Goal: Information Seeking & Learning: Learn about a topic

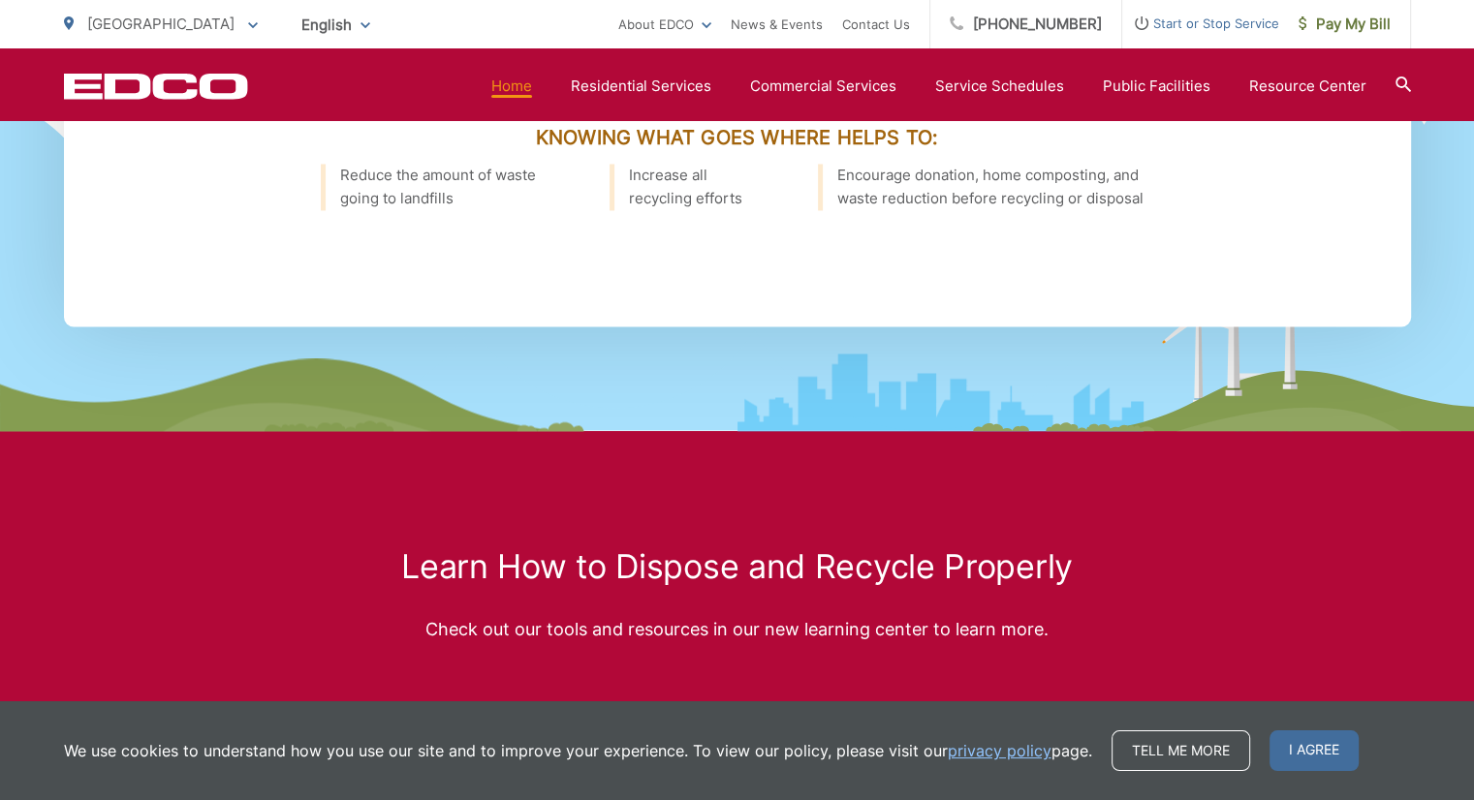
scroll to position [3392, 0]
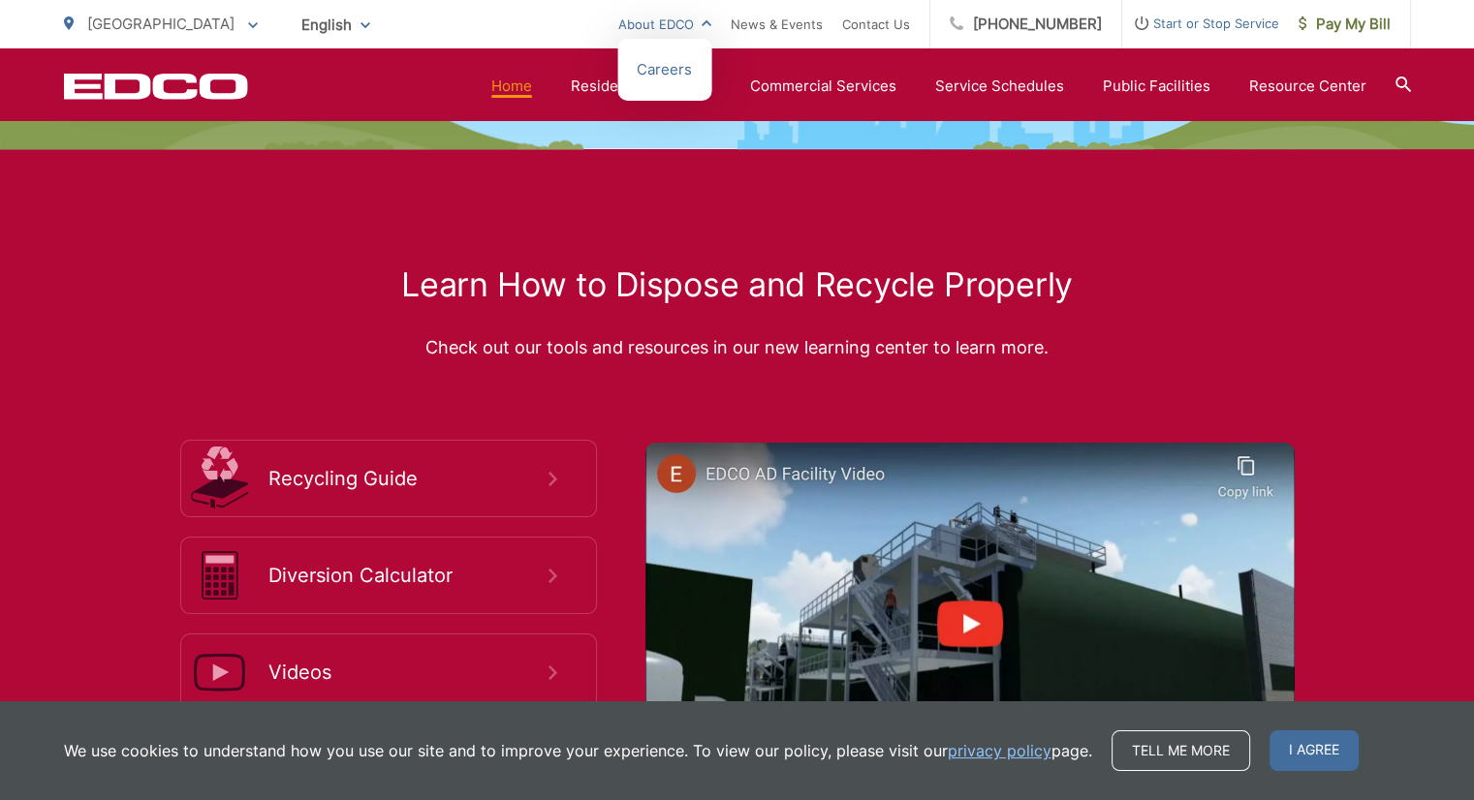
click at [695, 28] on link "About EDCO" at bounding box center [664, 24] width 93 height 23
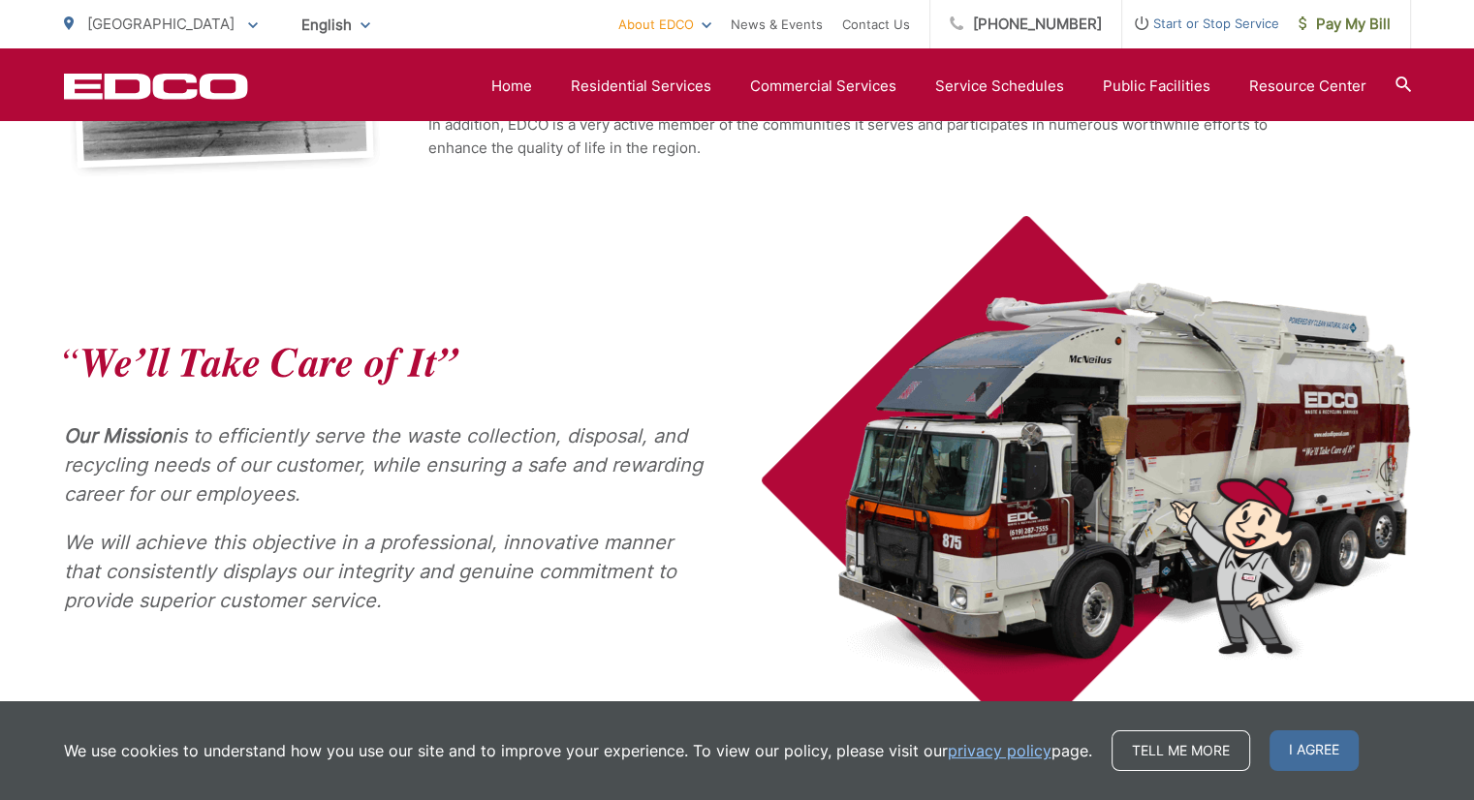
scroll to position [870, 0]
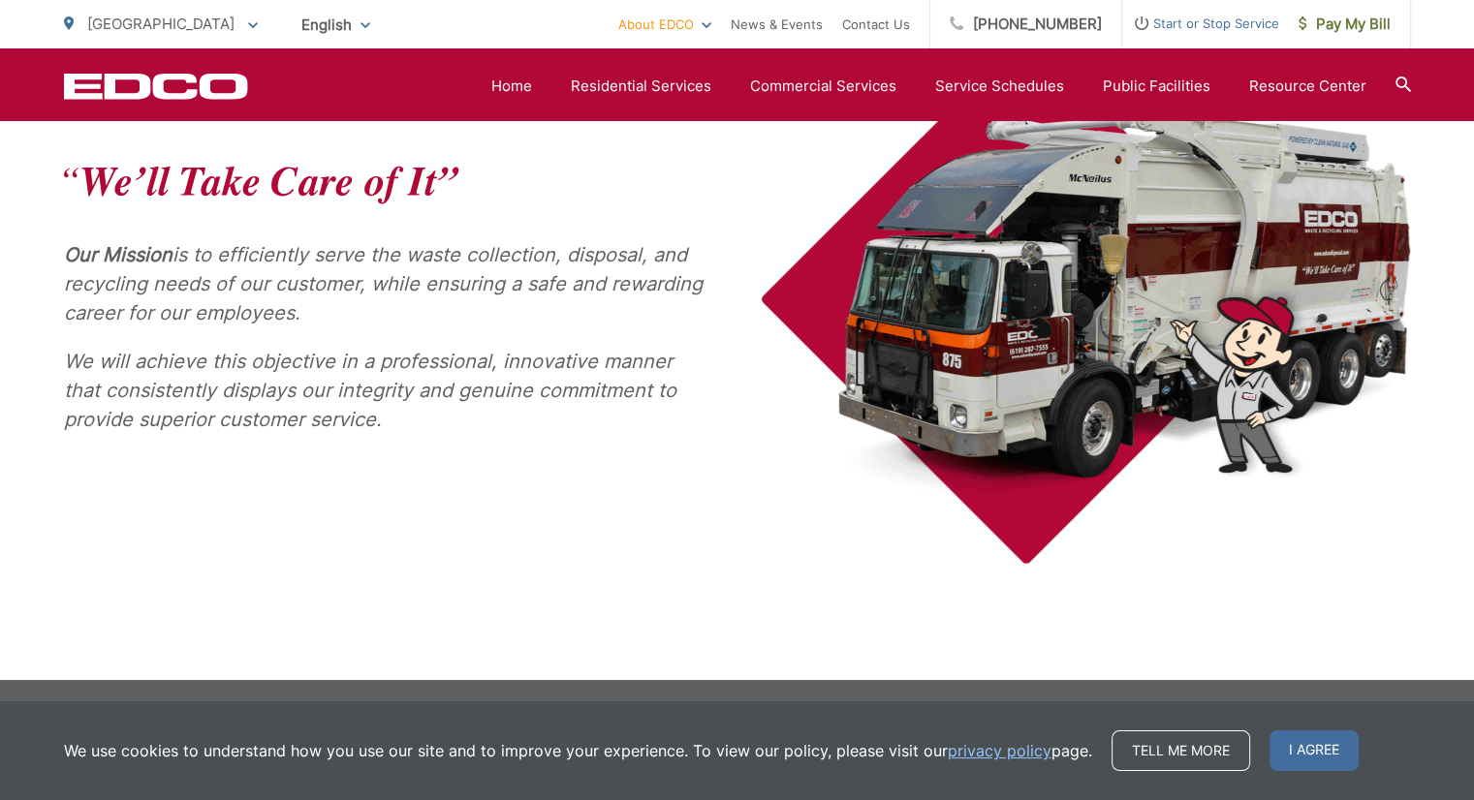
click at [145, 33] on p "[GEOGRAPHIC_DATA]" at bounding box center [161, 24] width 194 height 23
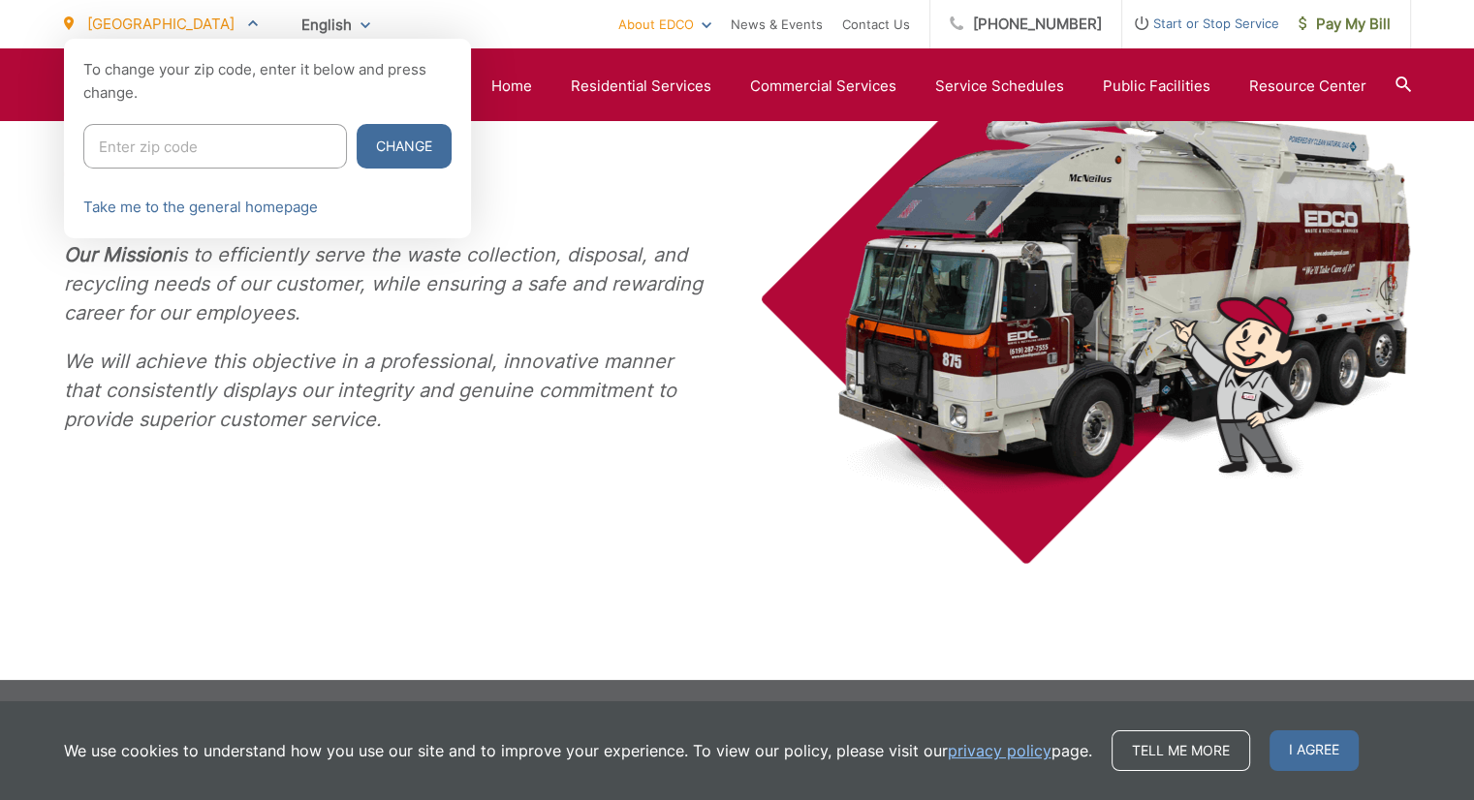
click at [248, 26] on span at bounding box center [253, 24] width 10 height 23
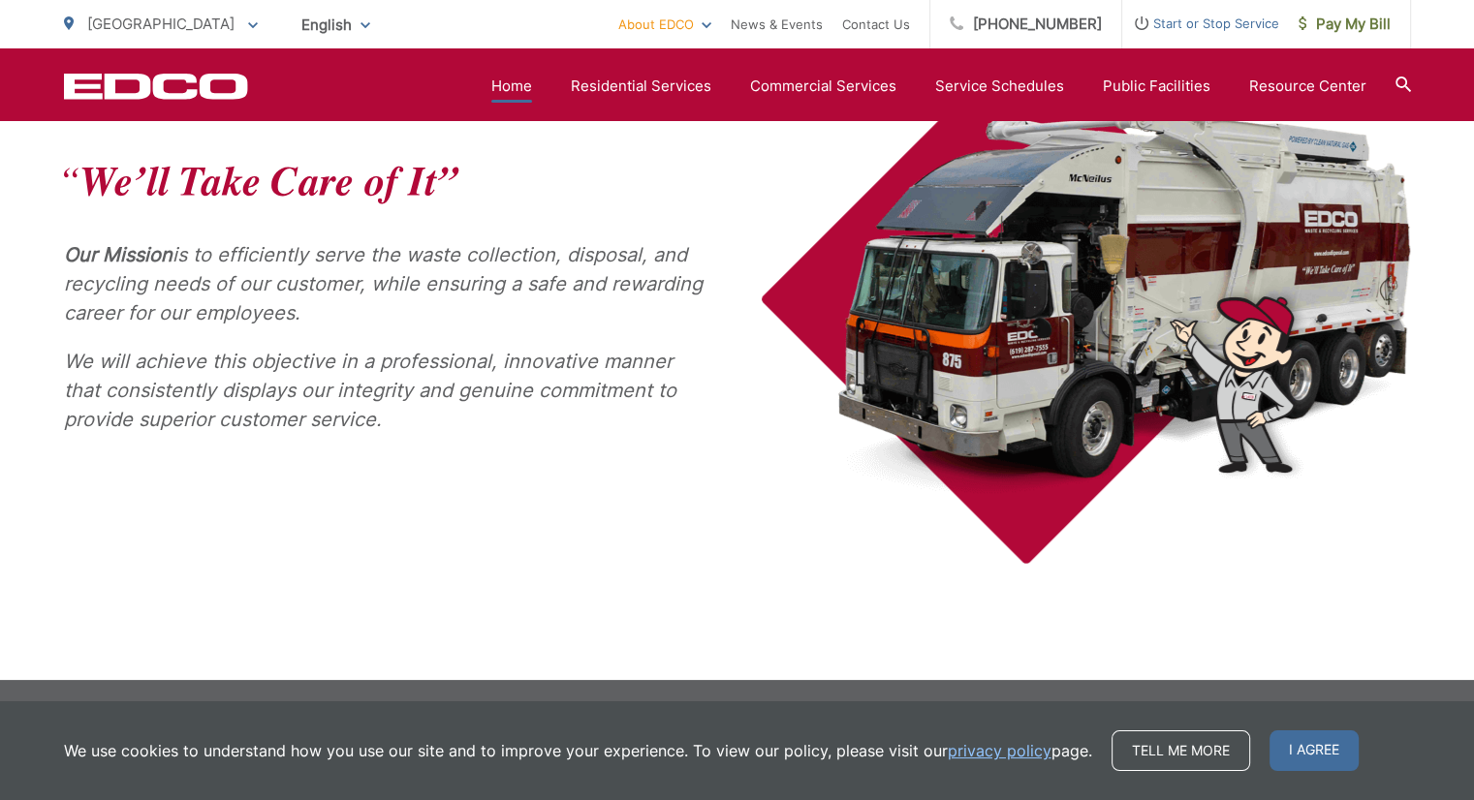
click at [523, 86] on link "Home" at bounding box center [511, 86] width 41 height 23
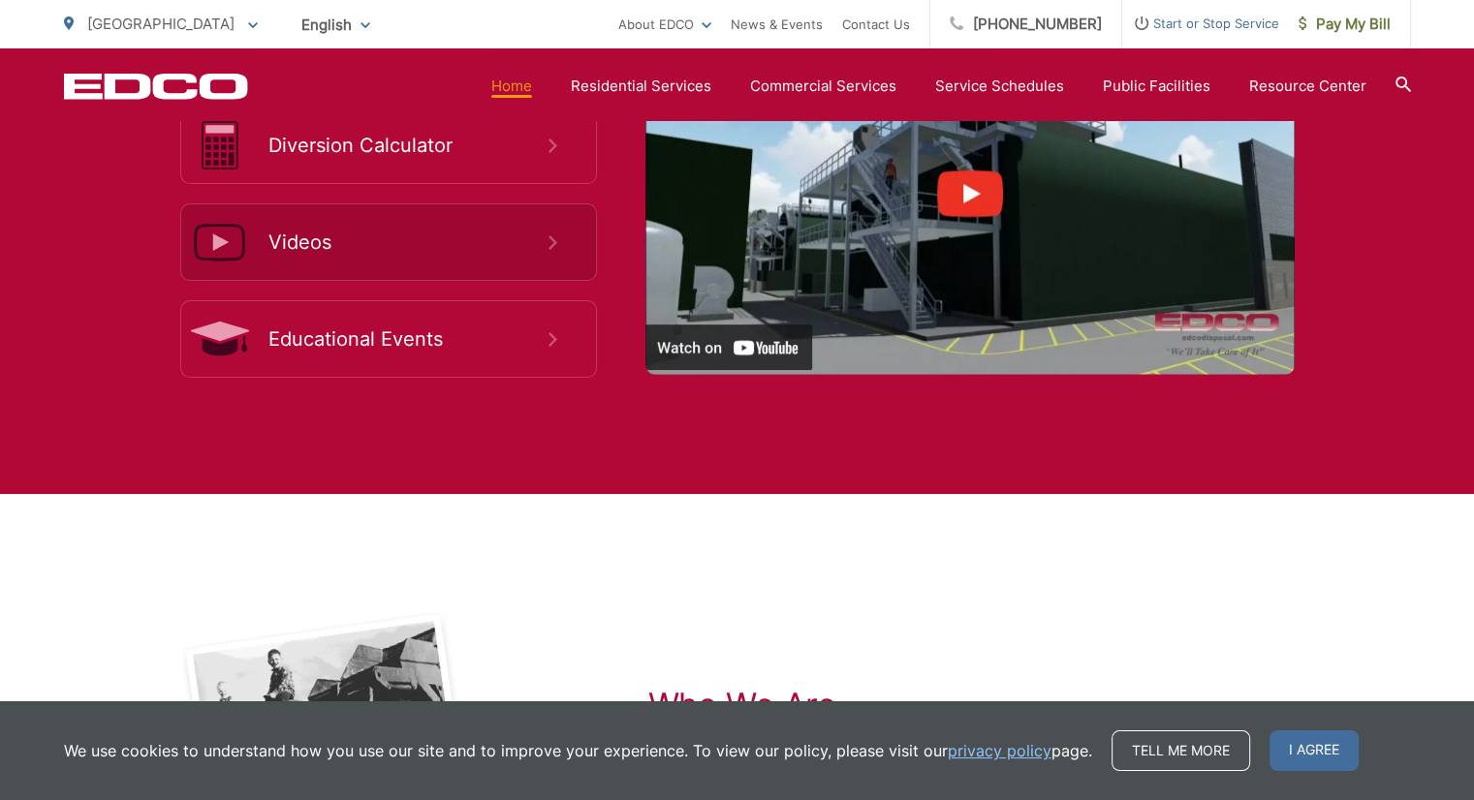
scroll to position [4223, 0]
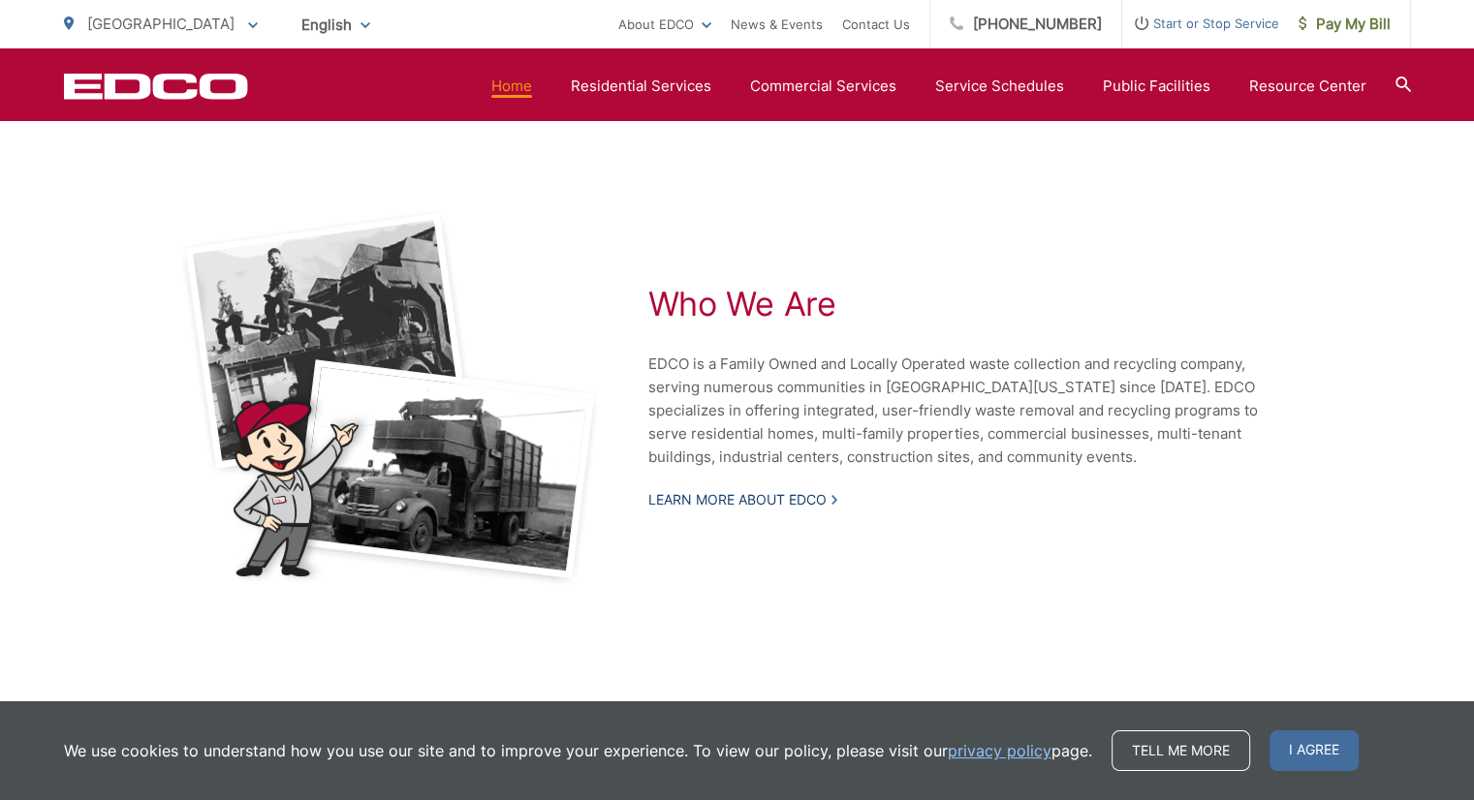
click at [766, 491] on link "Learn More About EDCO" at bounding box center [742, 499] width 189 height 17
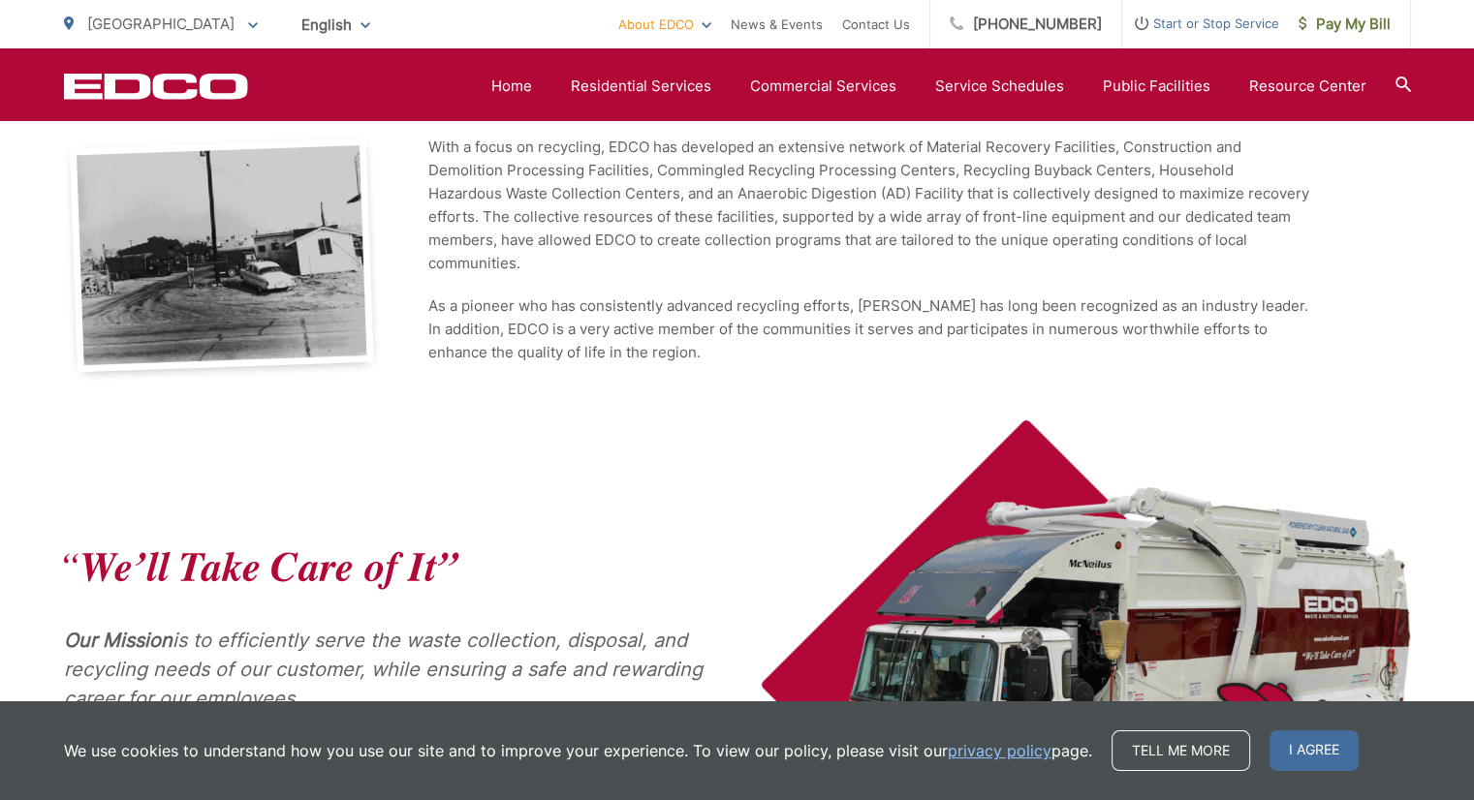
scroll to position [775, 0]
